Goal: Check status: Check status

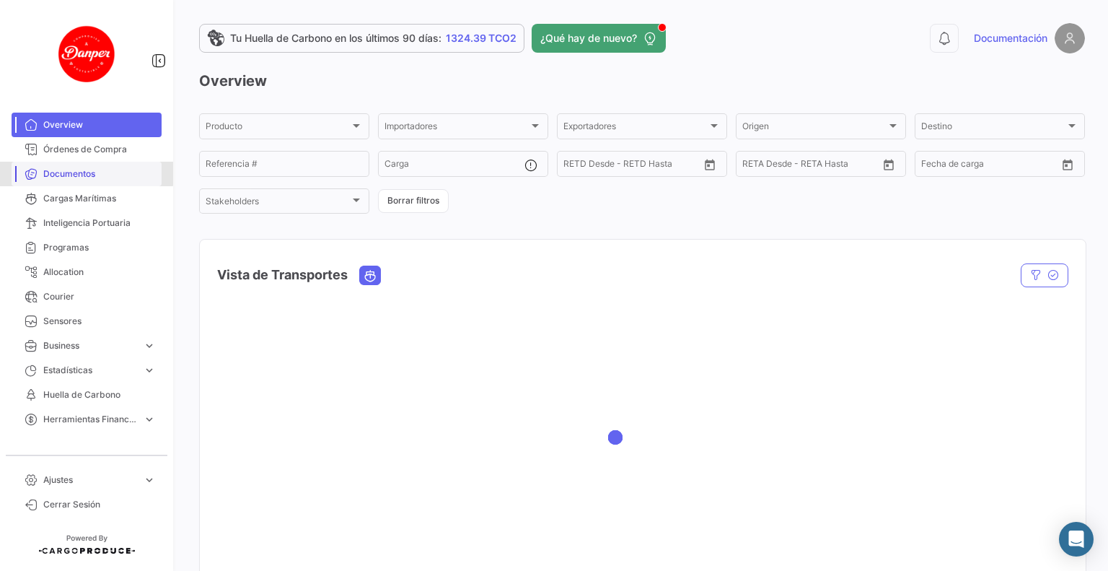
click at [84, 169] on span "Documentos" at bounding box center [99, 173] width 113 height 13
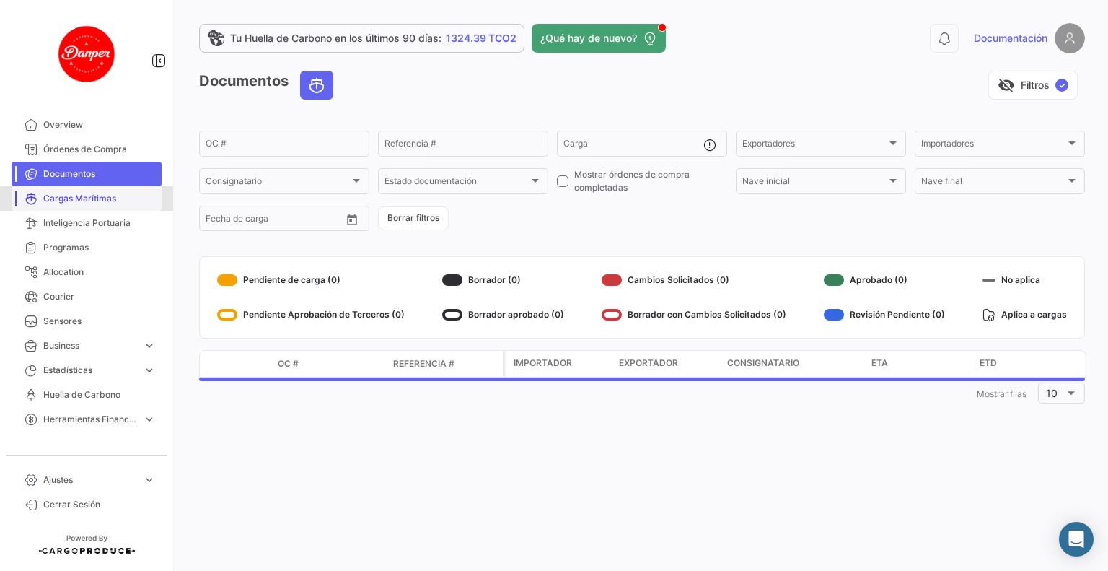
click at [95, 201] on span "Cargas Marítimas" at bounding box center [99, 198] width 113 height 13
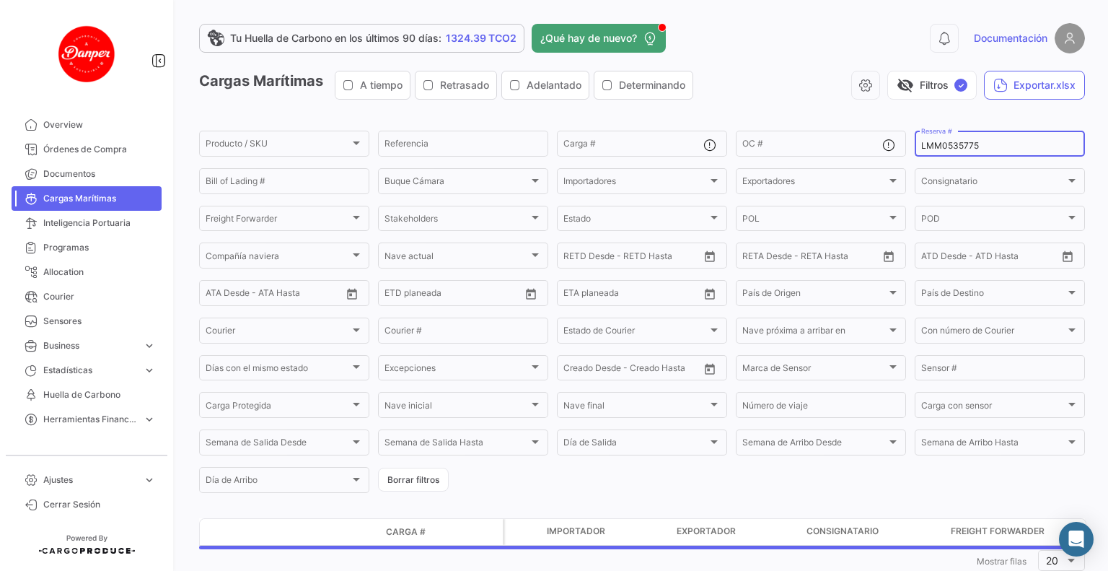
drag, startPoint x: 978, startPoint y: 144, endPoint x: 717, endPoint y: 82, distance: 268.4
click at [717, 82] on app-list-header "Cargas Marítimas A tiempo Retrasado Adelantado Determinando visibility_off Filt…" at bounding box center [642, 283] width 886 height 424
paste input "6424292490"
type input "6424292490"
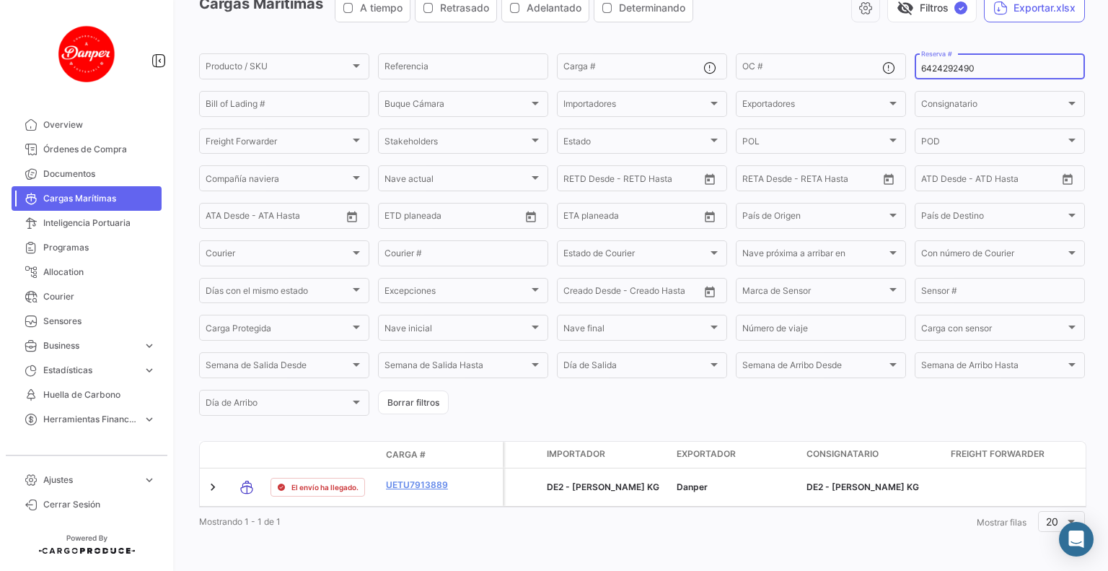
scroll to position [90, 0]
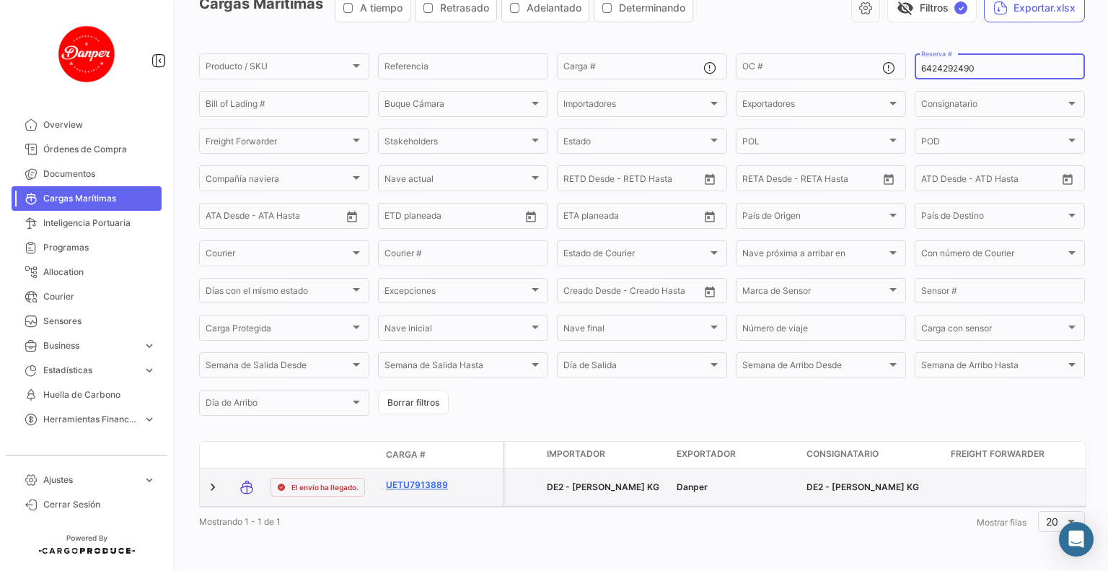
click at [430, 478] on link "UETU7913889" at bounding box center [423, 484] width 75 height 13
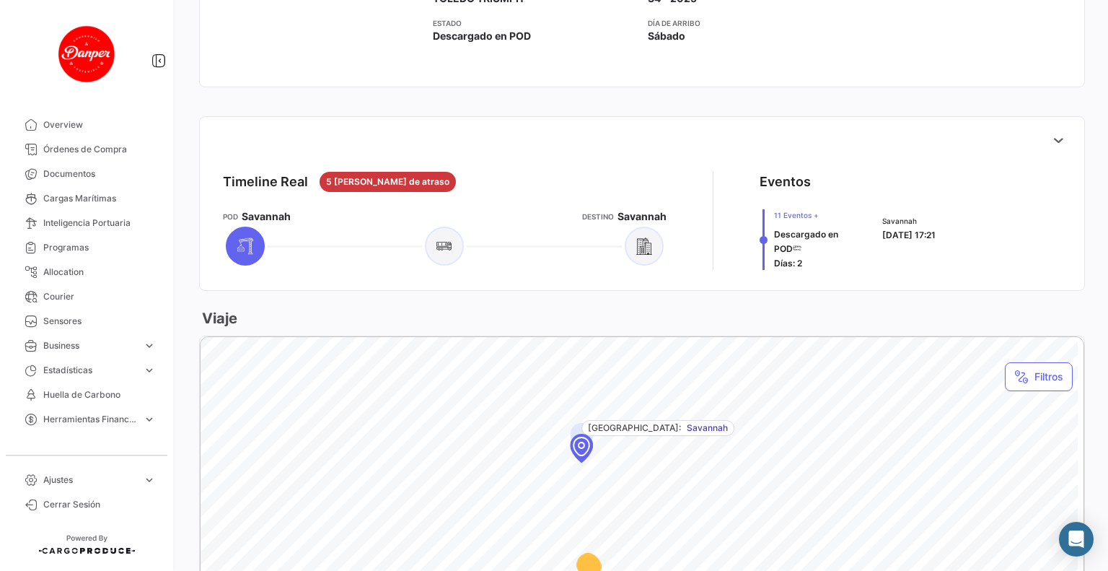
scroll to position [505, 0]
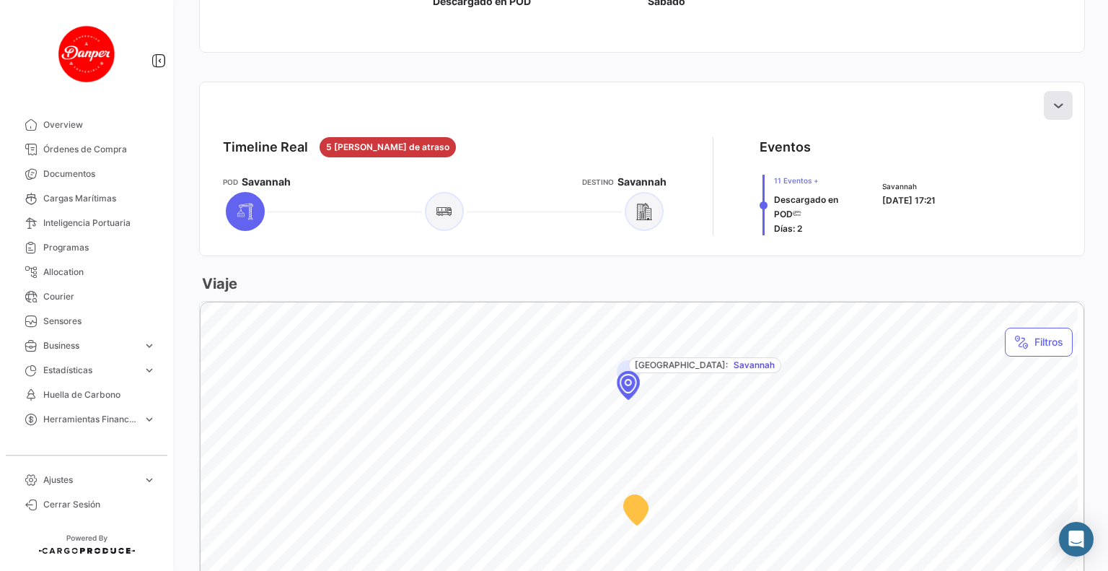
click at [1062, 106] on button at bounding box center [1058, 105] width 29 height 29
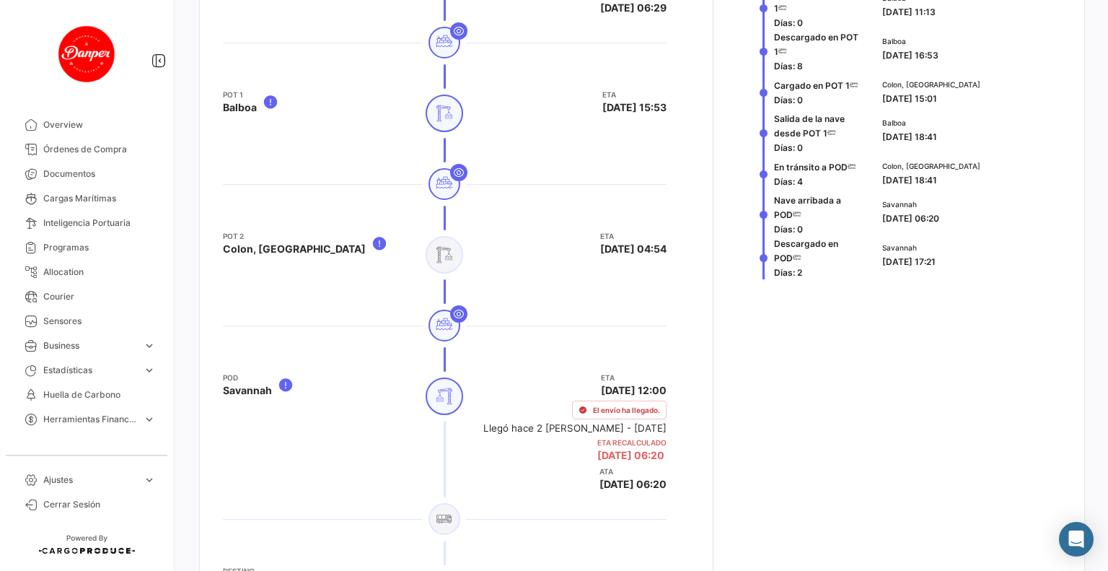
scroll to position [1010, 0]
